Goal: Information Seeking & Learning: Learn about a topic

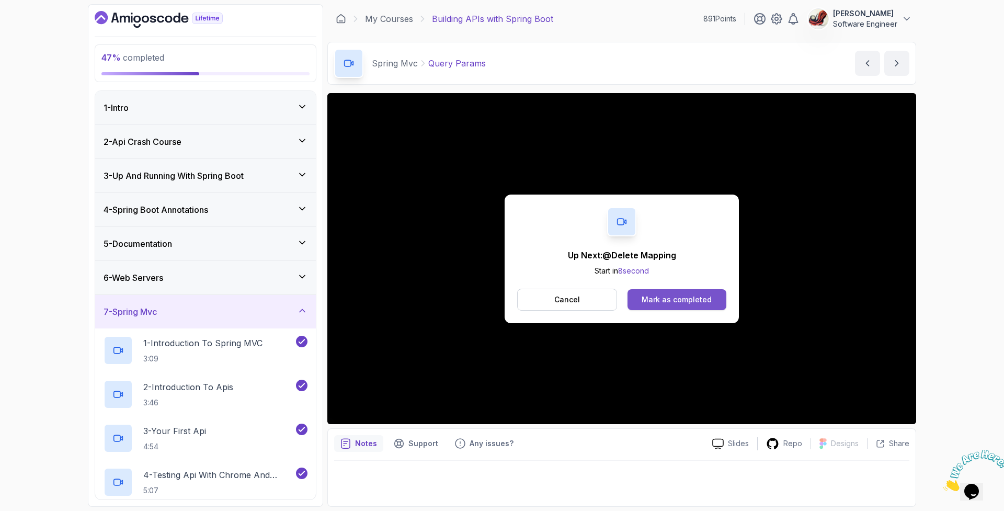
scroll to position [244, 0]
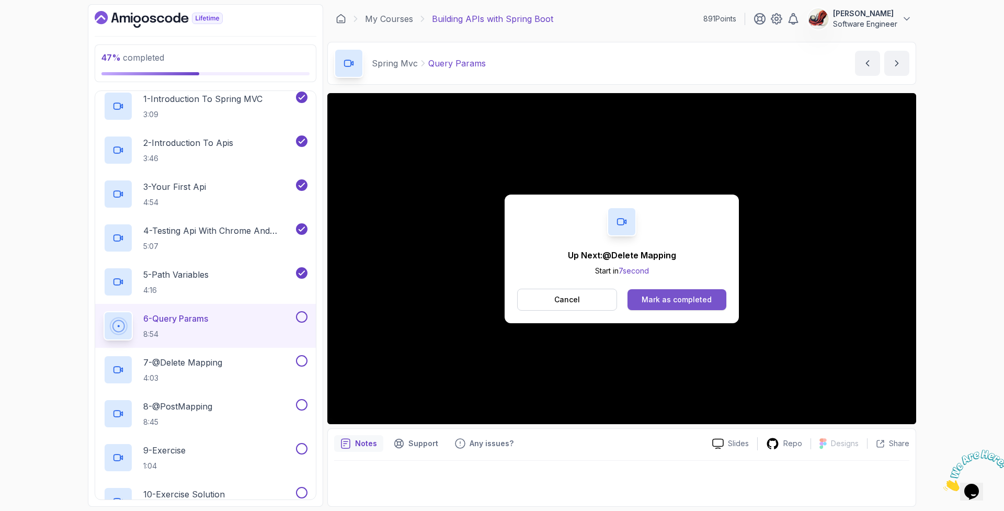
click at [688, 302] on div "Mark as completed" at bounding box center [677, 300] width 70 height 10
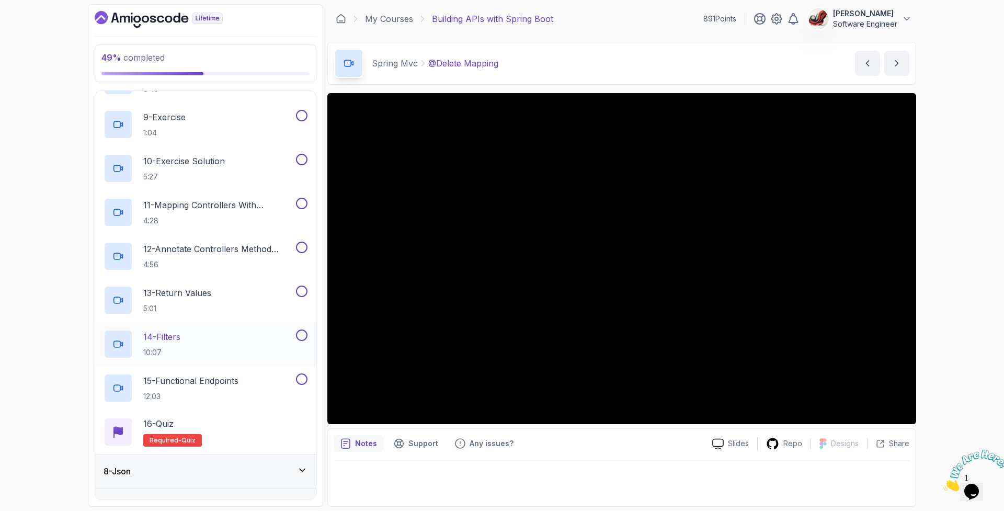
scroll to position [575, 0]
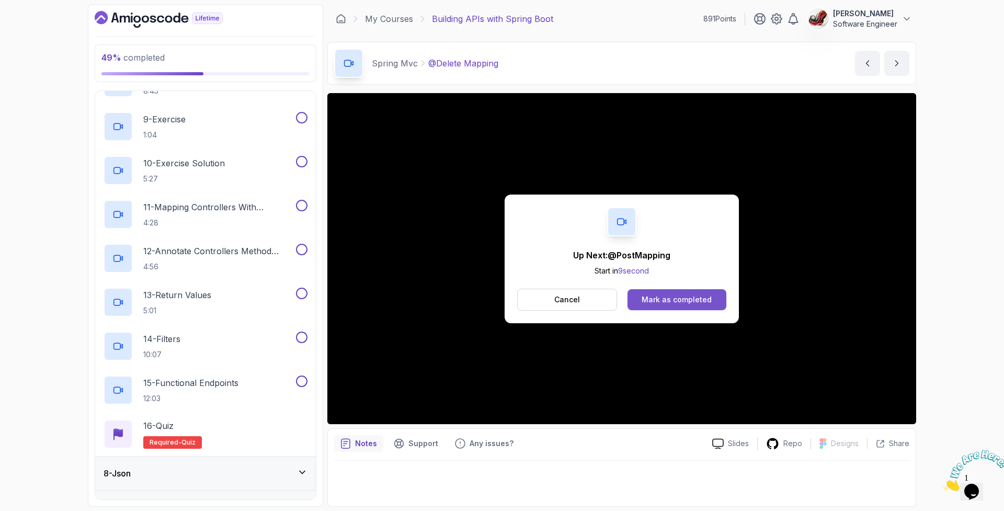
click at [684, 300] on div "Mark as completed" at bounding box center [677, 300] width 70 height 10
click at [665, 295] on div "Mark as completed" at bounding box center [677, 300] width 70 height 10
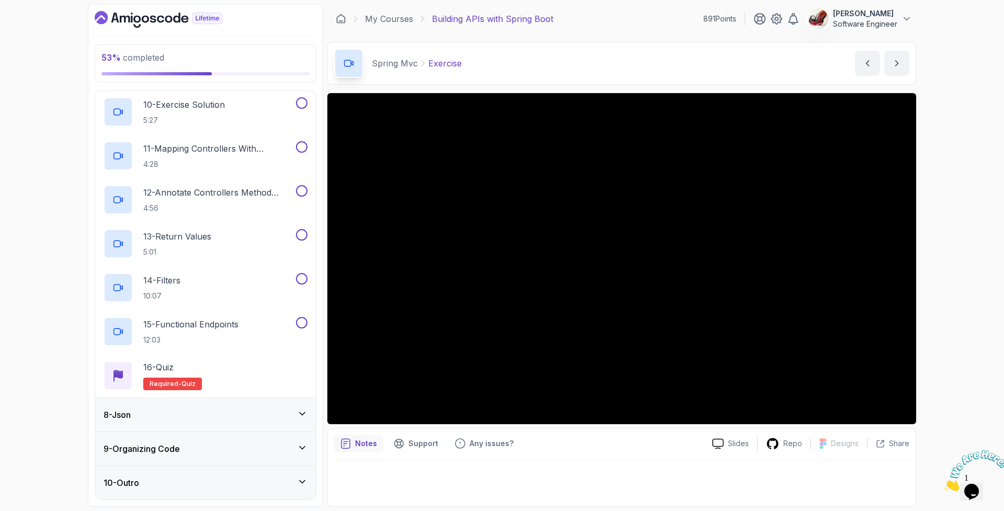
click at [301, 414] on icon at bounding box center [302, 414] width 5 height 3
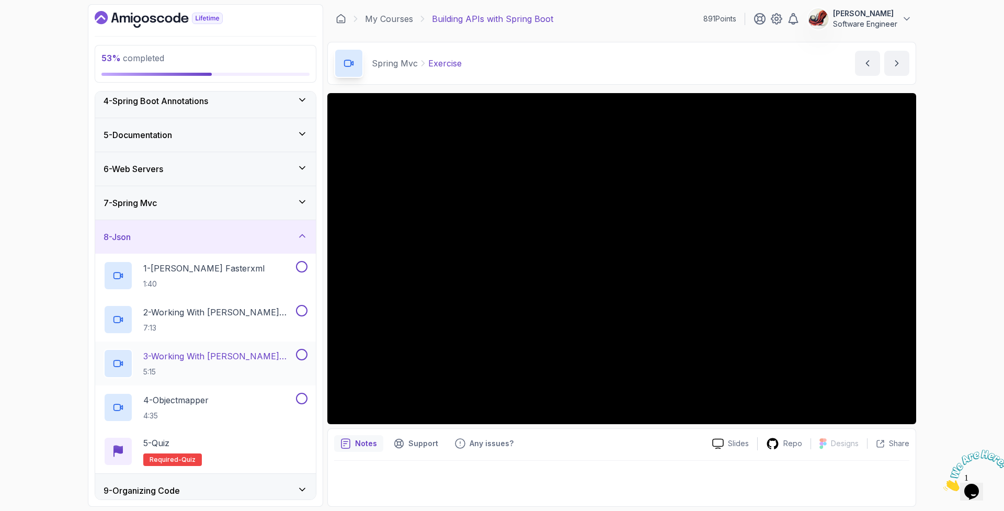
scroll to position [74, 0]
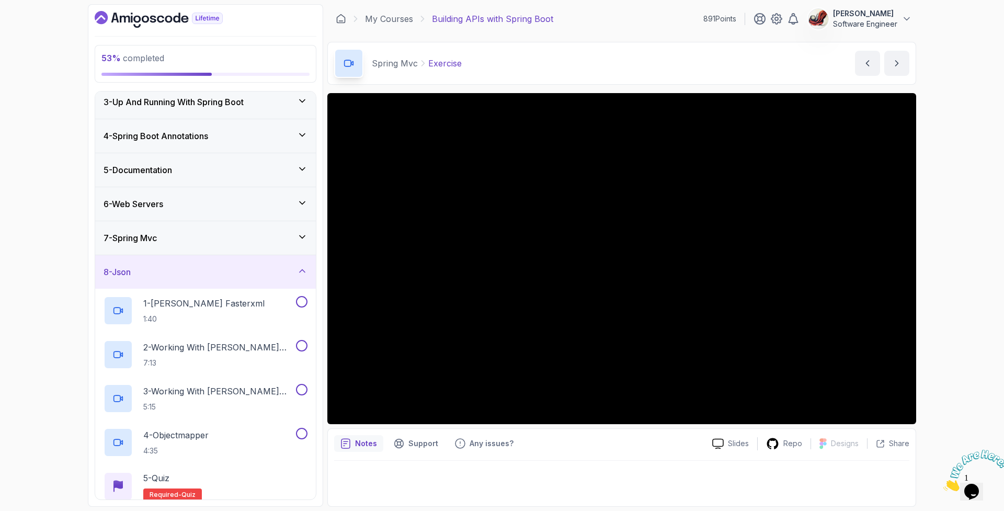
click at [302, 269] on icon at bounding box center [302, 271] width 10 height 10
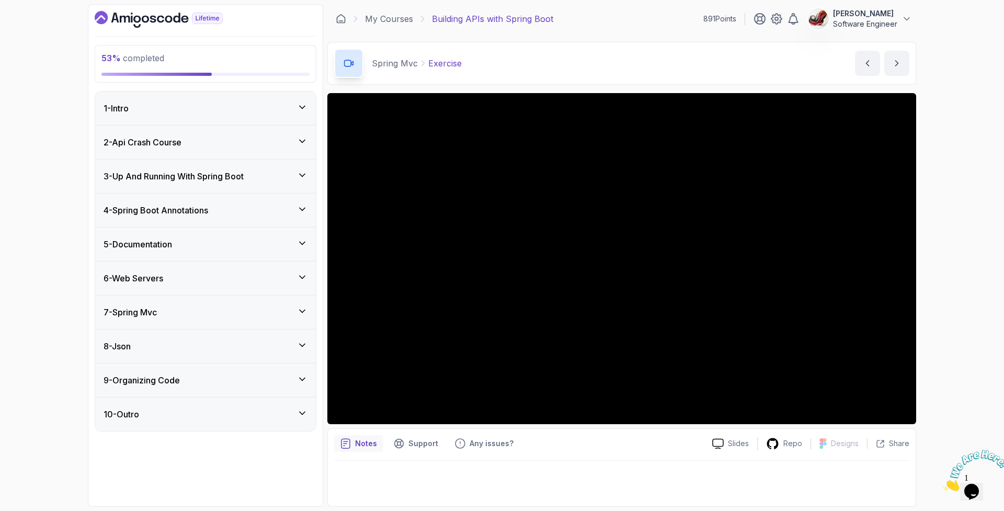
scroll to position [0, 0]
click at [302, 308] on icon at bounding box center [302, 311] width 10 height 10
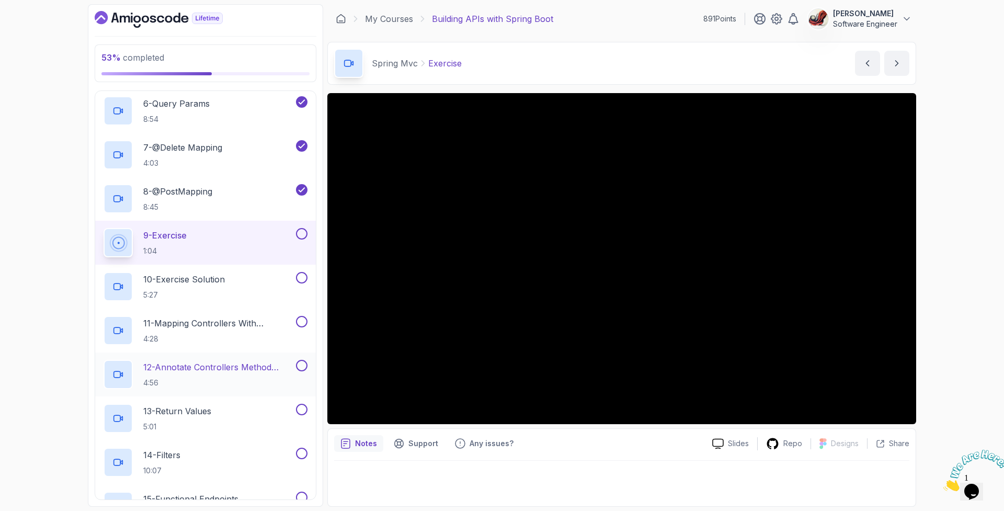
scroll to position [460, 0]
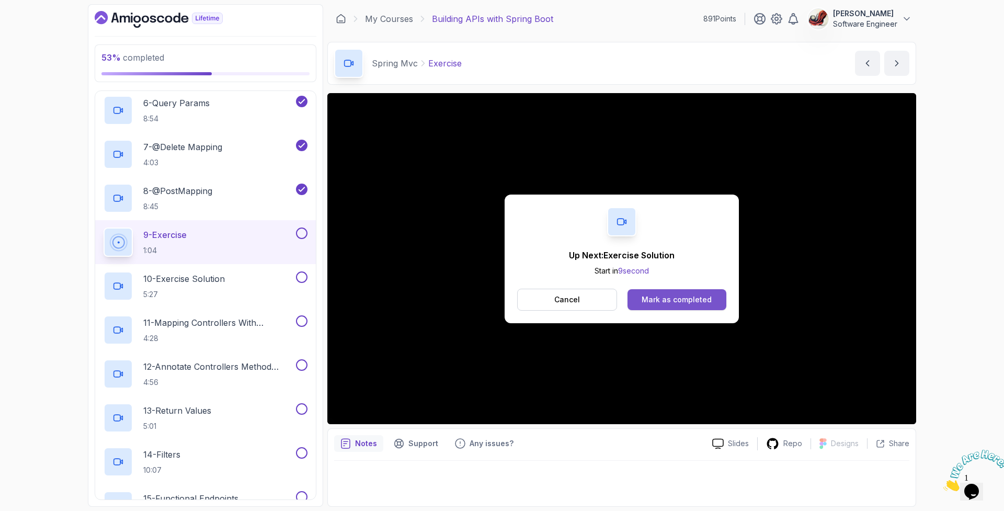
click at [670, 300] on div "Mark as completed" at bounding box center [677, 300] width 70 height 10
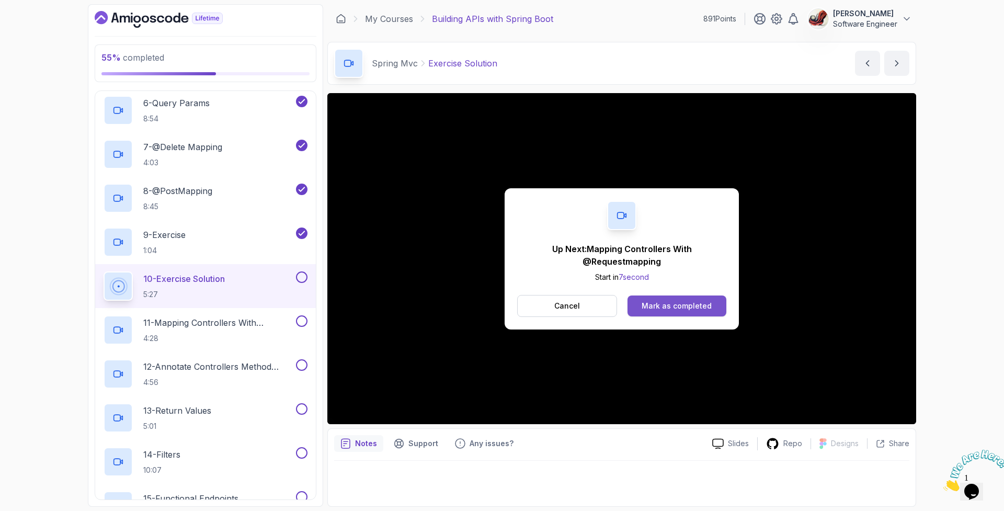
click at [663, 304] on div "Mark as completed" at bounding box center [677, 306] width 70 height 10
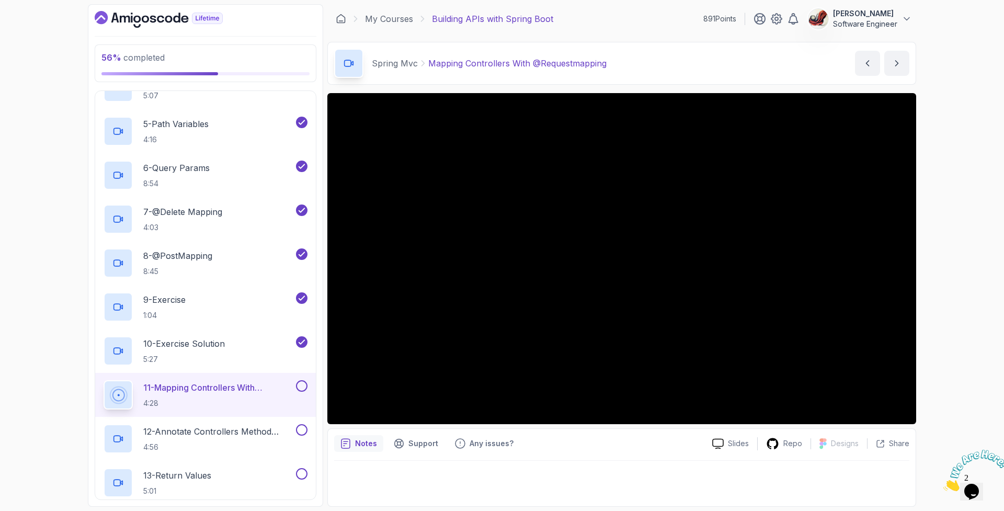
click at [977, 490] on img at bounding box center [976, 470] width 65 height 41
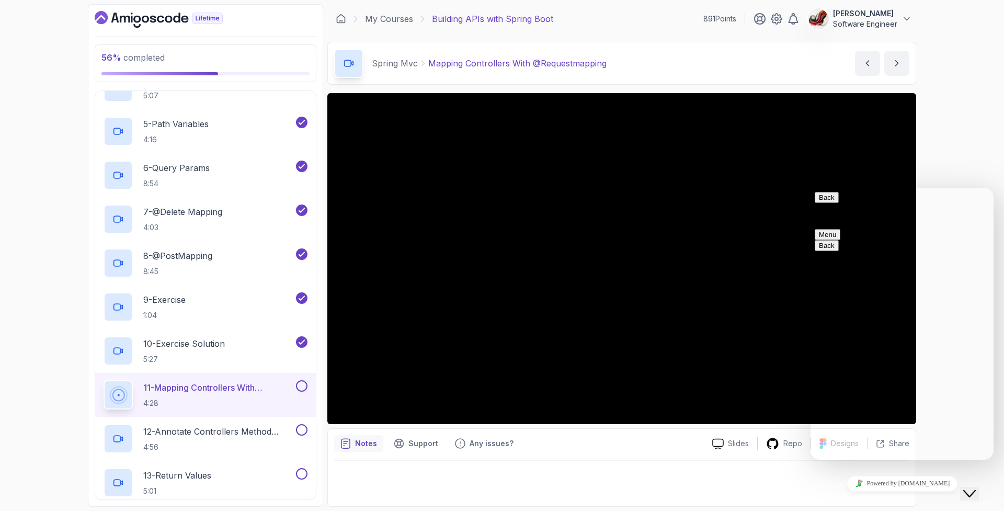
click at [987, 160] on div "56 % completed 1 - Intro 2 - Api Crash Course 3 - Up And Running With Spring Bo…" at bounding box center [502, 255] width 1004 height 511
click at [976, 488] on icon "Close Chat This icon closes the chat window." at bounding box center [970, 494] width 13 height 13
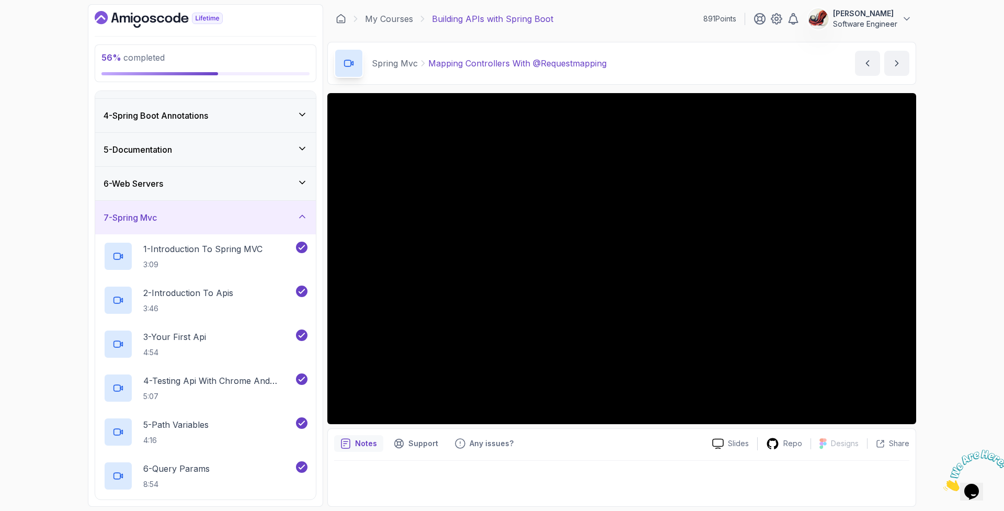
scroll to position [99, 0]
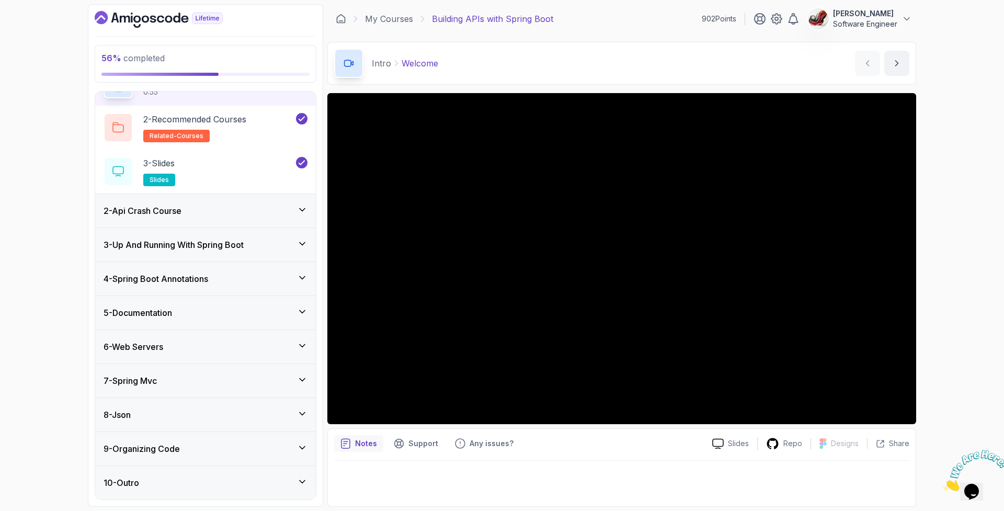
scroll to position [63, 0]
click at [385, 17] on link "My Courses" at bounding box center [389, 19] width 48 height 13
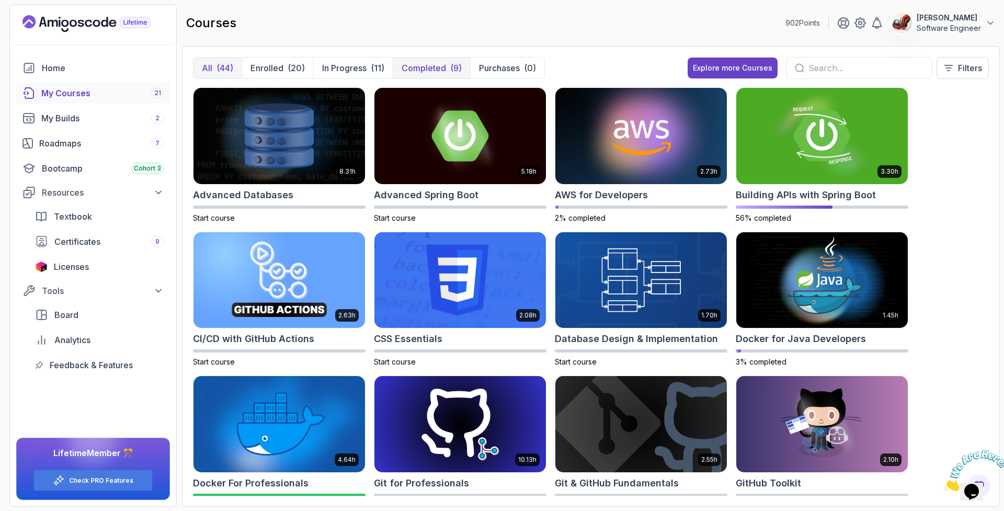
click at [440, 66] on p "Completed" at bounding box center [424, 68] width 44 height 13
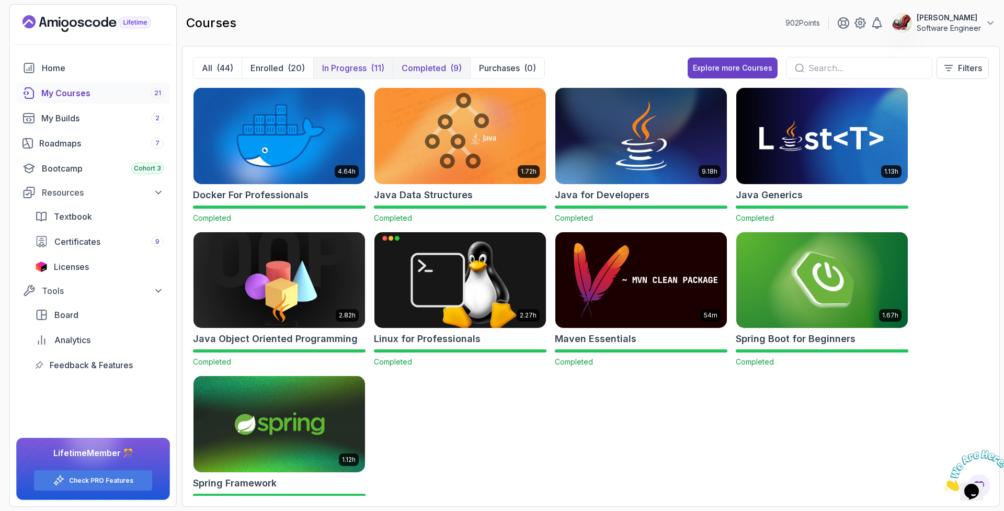
click at [347, 67] on p "In Progress" at bounding box center [344, 68] width 44 height 13
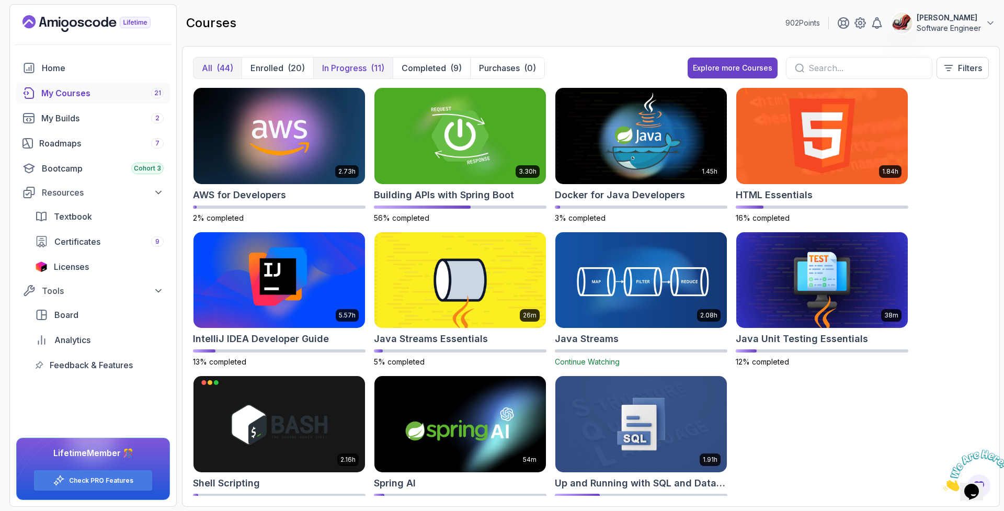
click at [221, 68] on div "(44)" at bounding box center [225, 68] width 17 height 13
